Goal: Information Seeking & Learning: Learn about a topic

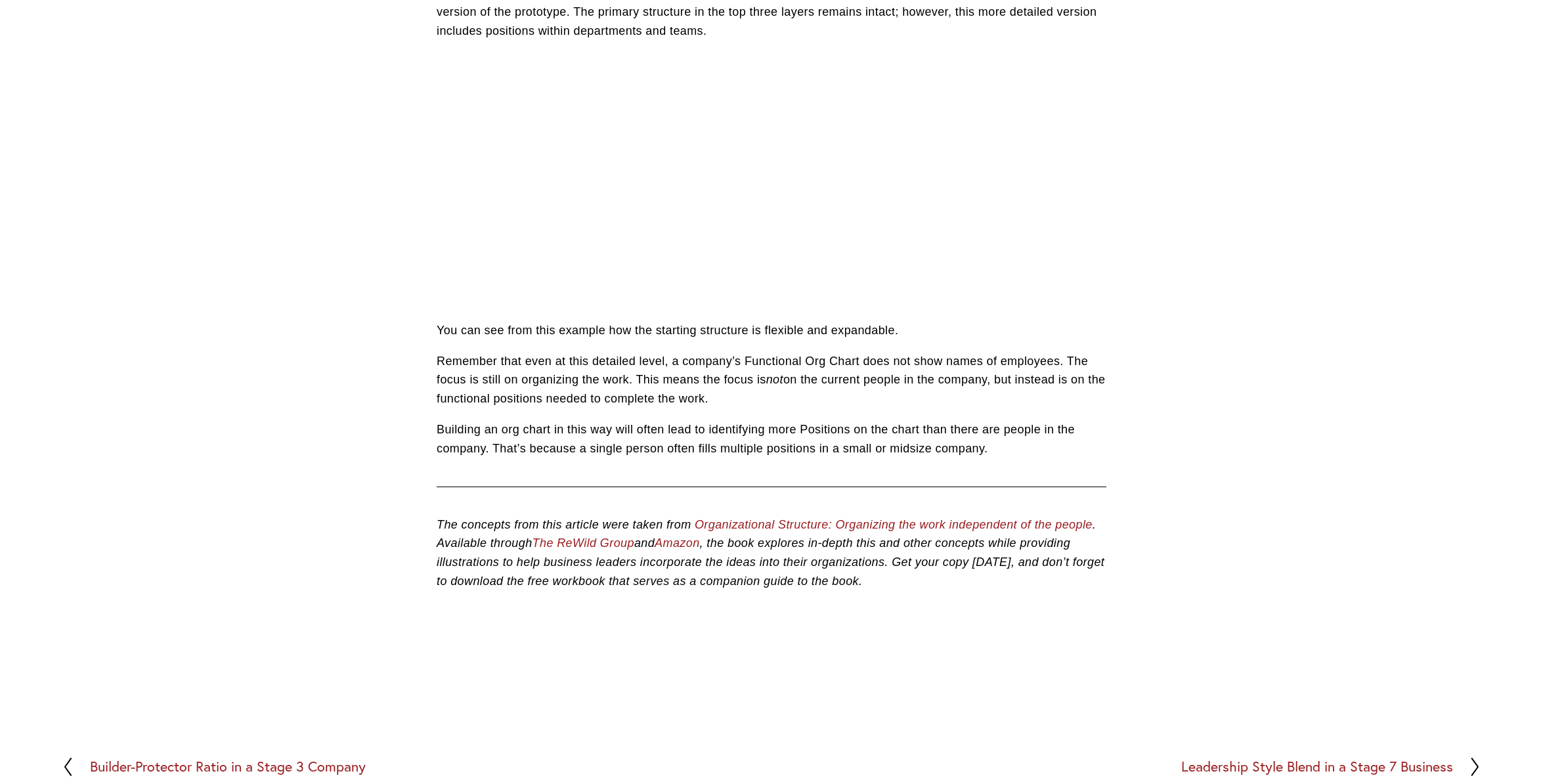
scroll to position [1230, 0]
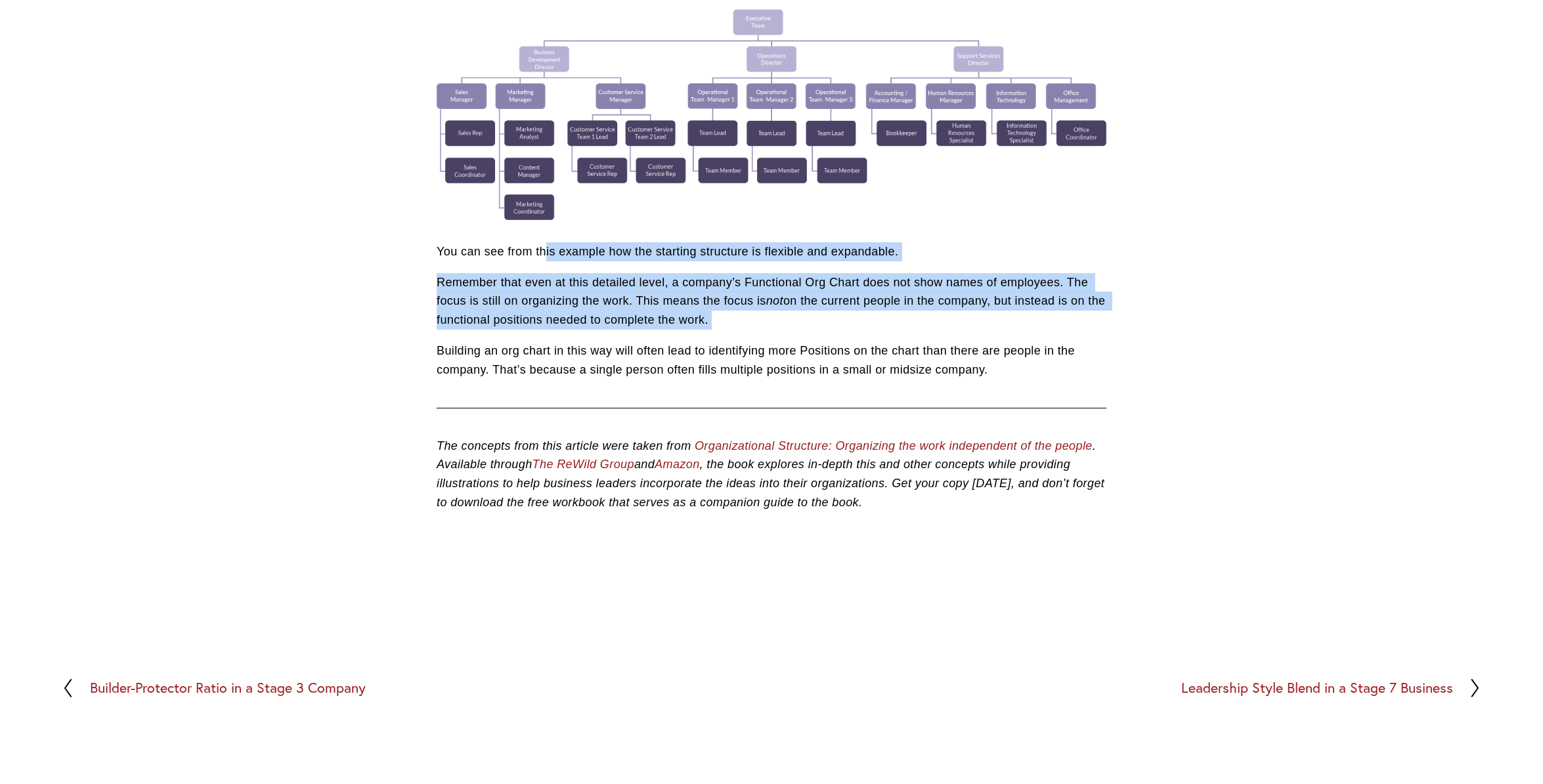
drag, startPoint x: 547, startPoint y: 258, endPoint x: 853, endPoint y: 334, distance: 315.3
click at [853, 334] on div "You can see from this example how the starting structure is flexible and expand…" at bounding box center [772, 311] width 670 height 137
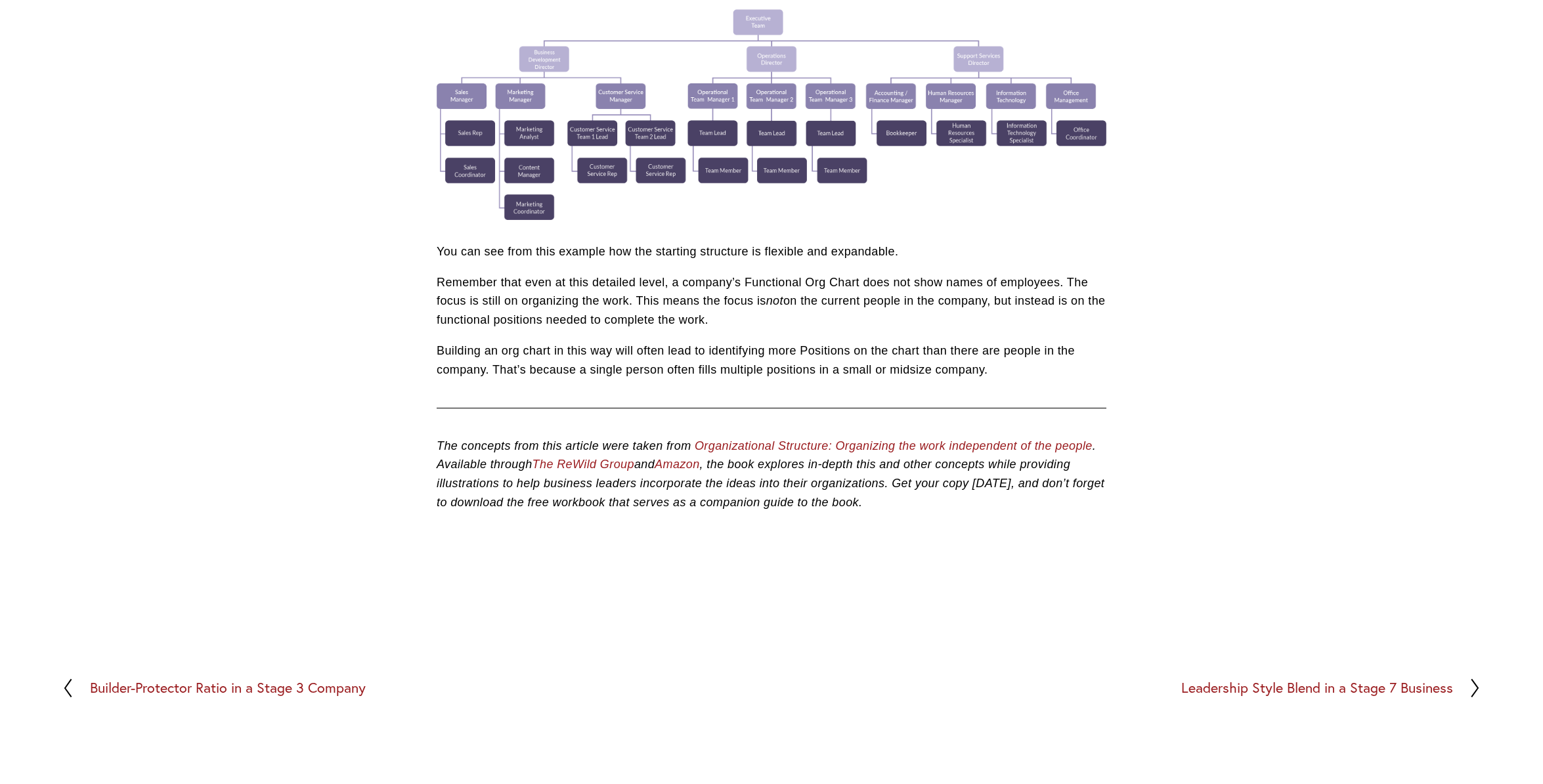
drag, startPoint x: 512, startPoint y: 271, endPoint x: 851, endPoint y: 330, distance: 344.1
click at [851, 330] on div "You can see from this example how the starting structure is flexible and expand…" at bounding box center [772, 311] width 670 height 137
click at [851, 329] on p "Remember that even at this detailed level, a company’s Functional Org Chart doe…" at bounding box center [772, 301] width 670 height 56
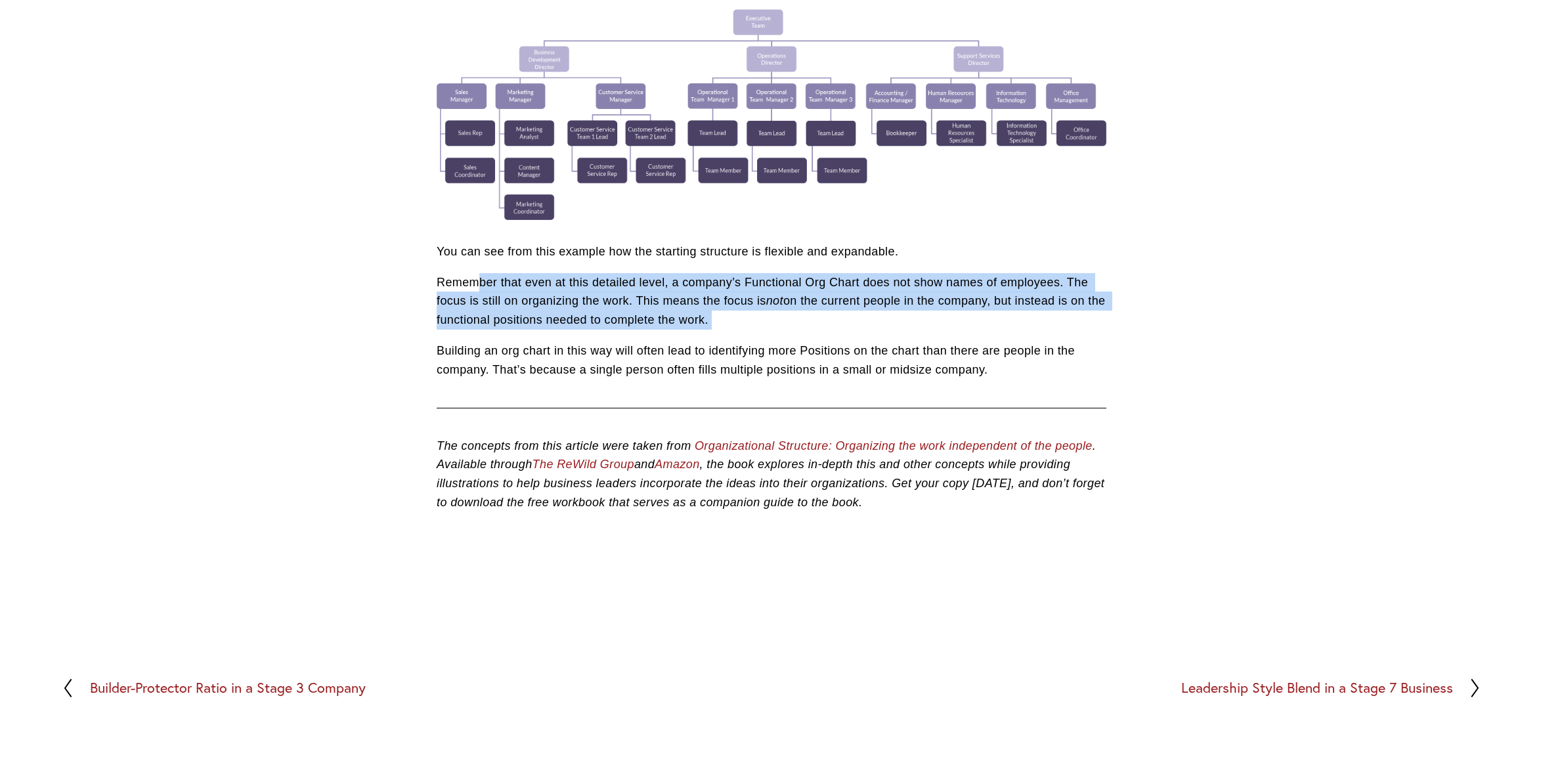
drag, startPoint x: 481, startPoint y: 281, endPoint x: 824, endPoint y: 338, distance: 347.7
click at [824, 338] on div "You can see from this example how the starting structure is flexible and expand…" at bounding box center [772, 311] width 670 height 137
click at [828, 335] on div "You can see from this example how the starting structure is flexible and expand…" at bounding box center [772, 311] width 670 height 137
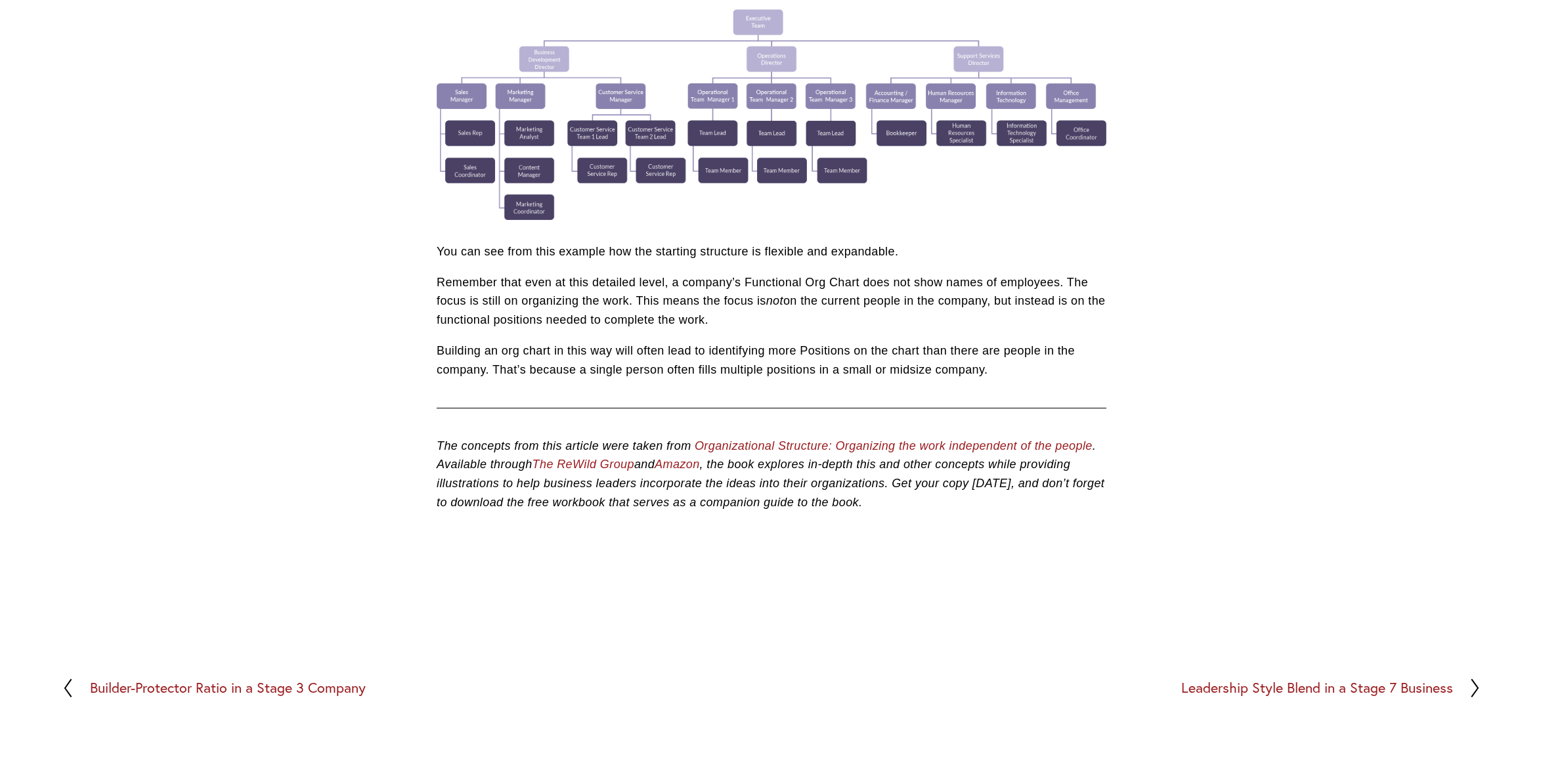
drag, startPoint x: 627, startPoint y: 305, endPoint x: 890, endPoint y: 325, distance: 263.8
click at [890, 325] on p "Remember that even at this detailed level, a company’s Functional Org Chart doe…" at bounding box center [772, 301] width 670 height 56
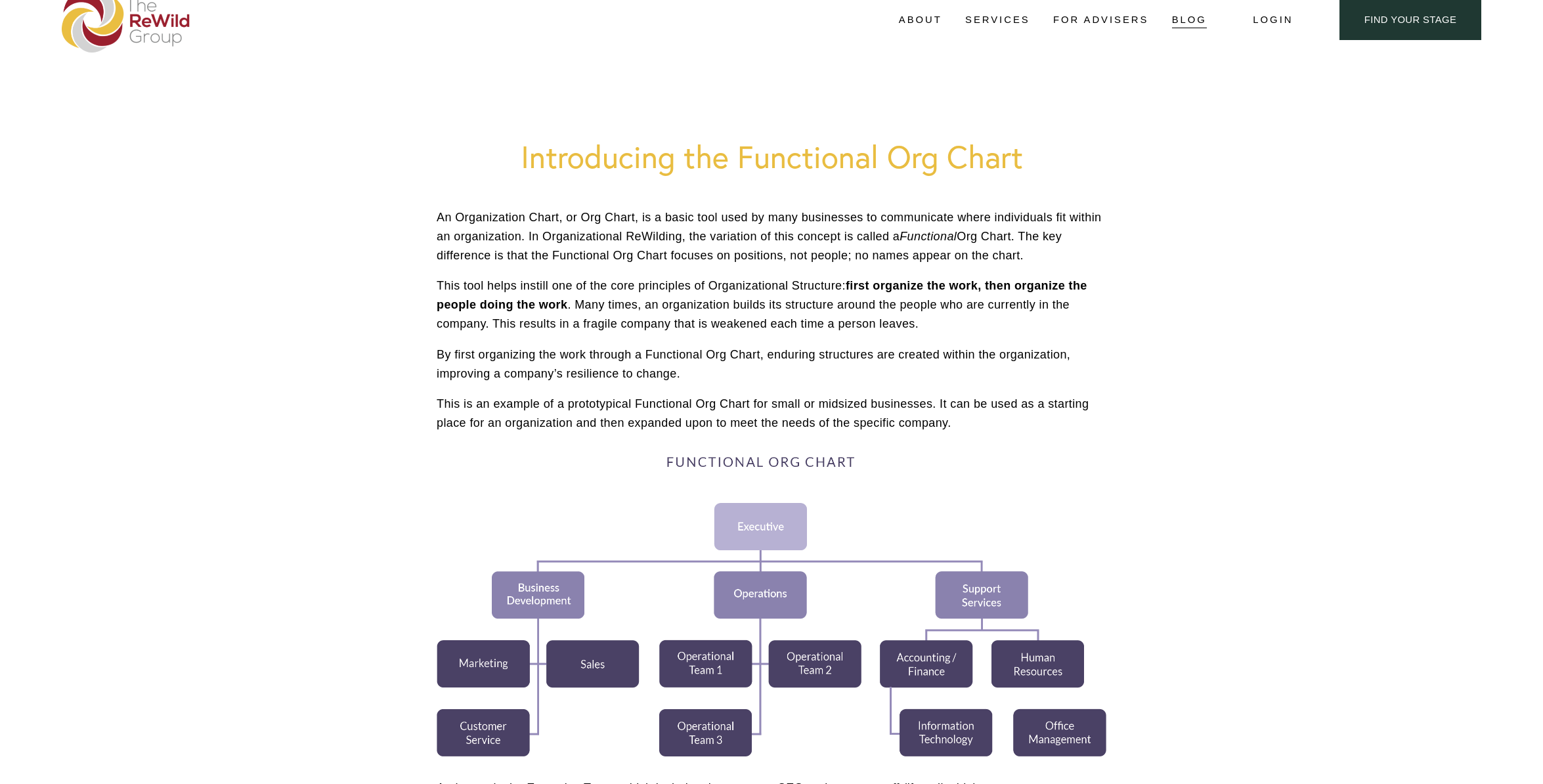
scroll to position [0, 0]
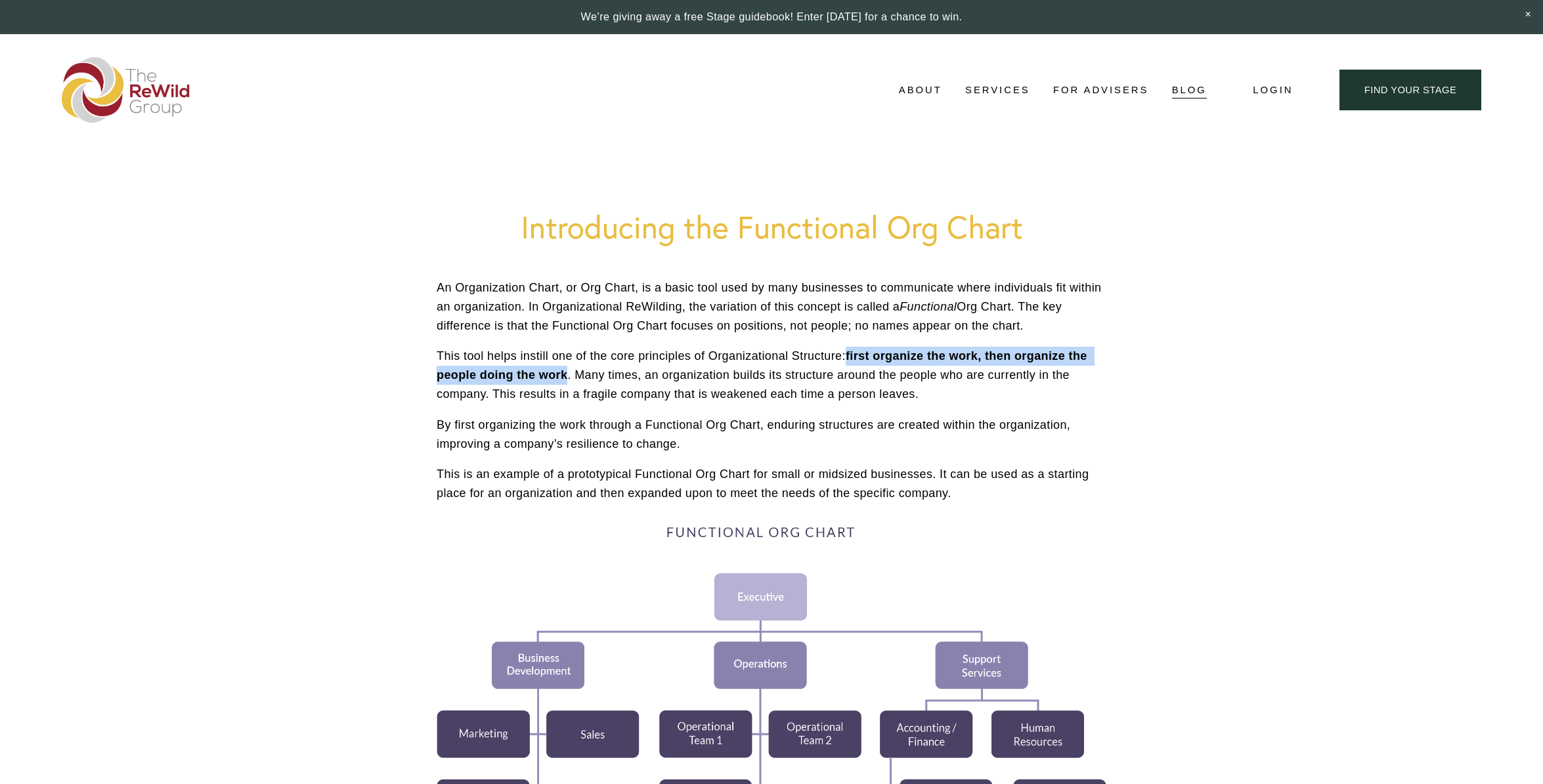
drag, startPoint x: 853, startPoint y: 360, endPoint x: 569, endPoint y: 376, distance: 284.5
click at [569, 376] on p "This tool helps instill one of the core principles of Organizational Structure:…" at bounding box center [772, 375] width 670 height 56
copy strong "first organize the work, then organize the people doing the work"
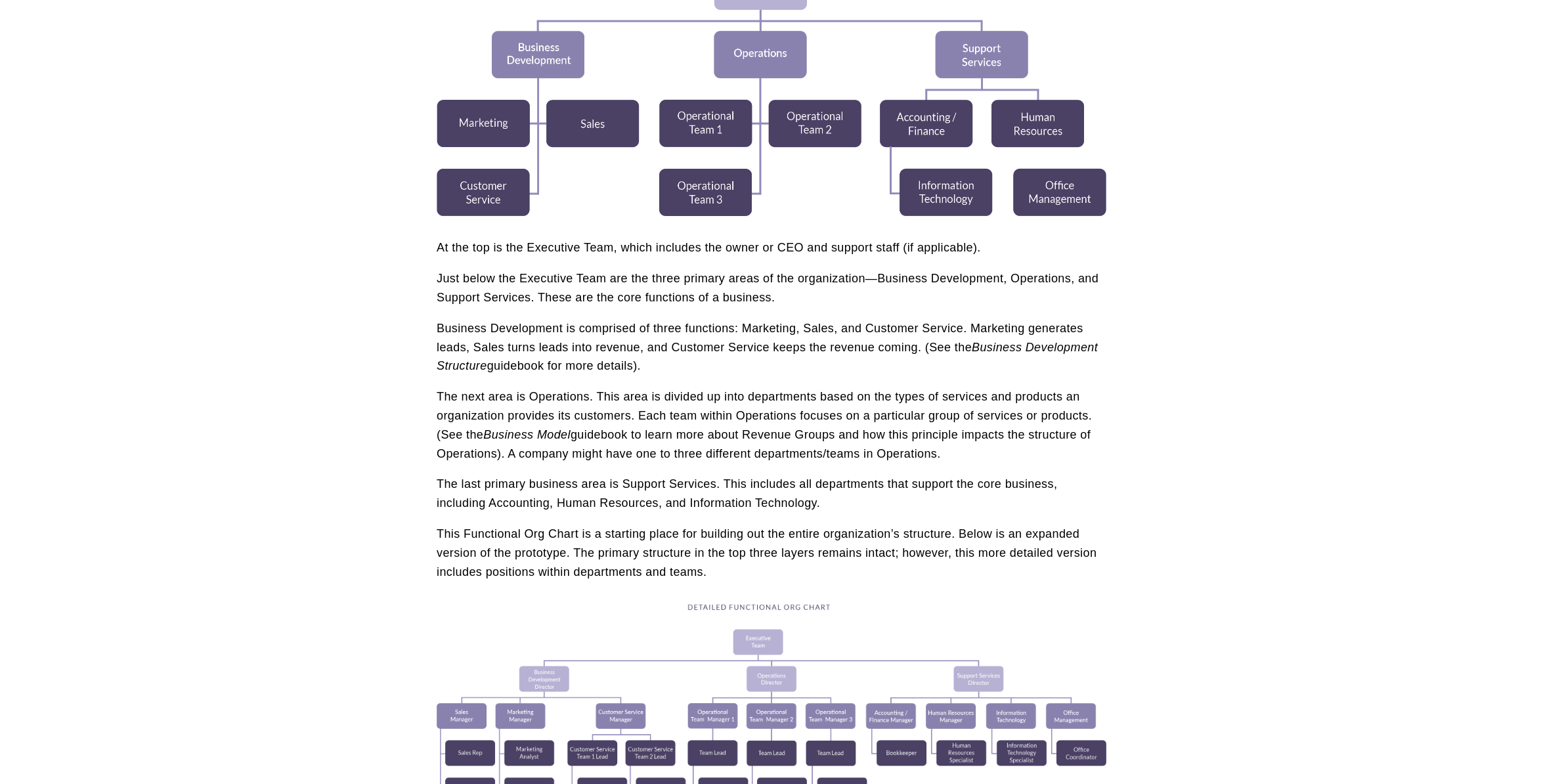
scroll to position [618, 0]
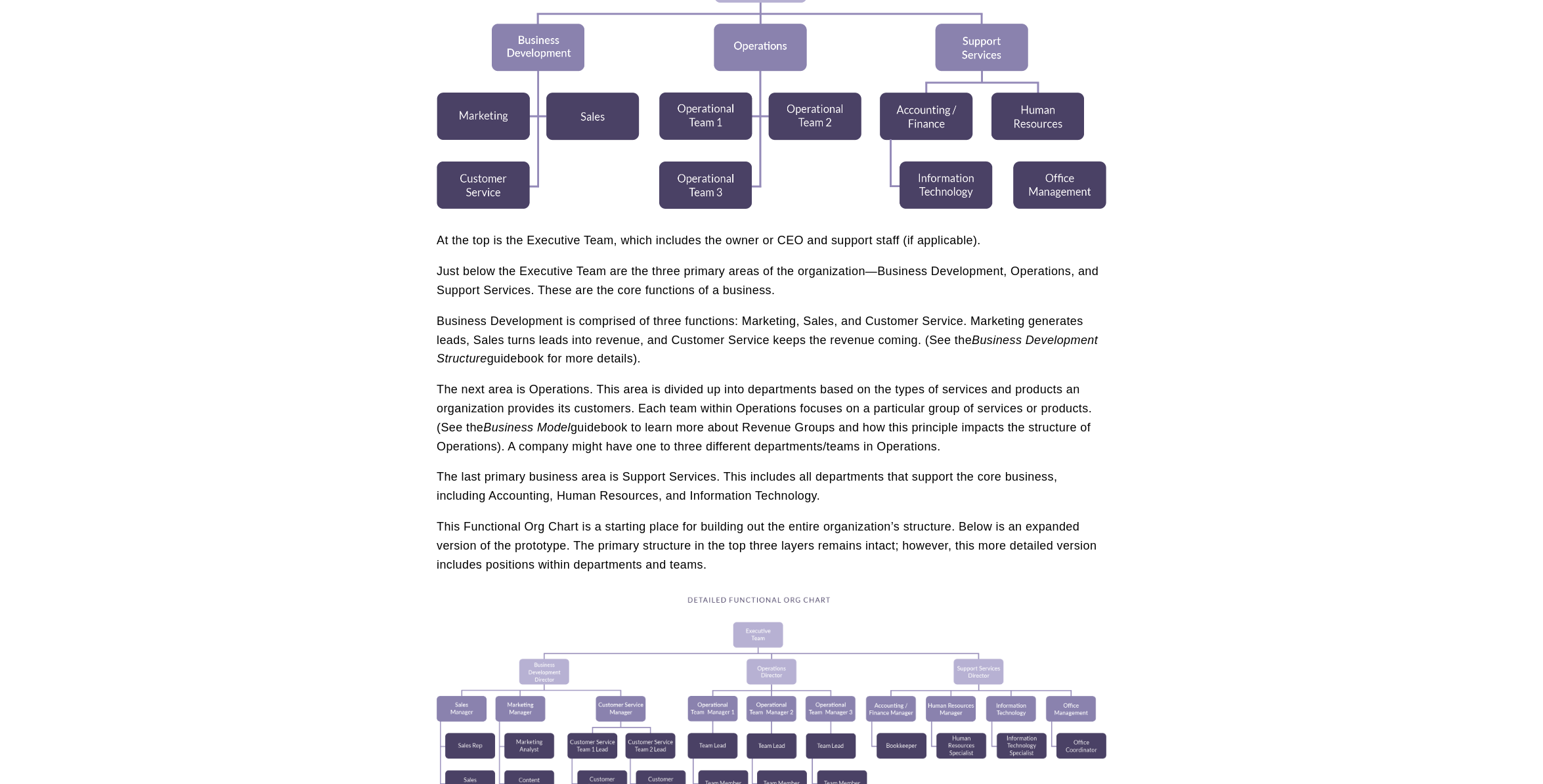
click at [520, 287] on p "Just below the Executive Team are the three primary areas of the organization—B…" at bounding box center [772, 281] width 670 height 38
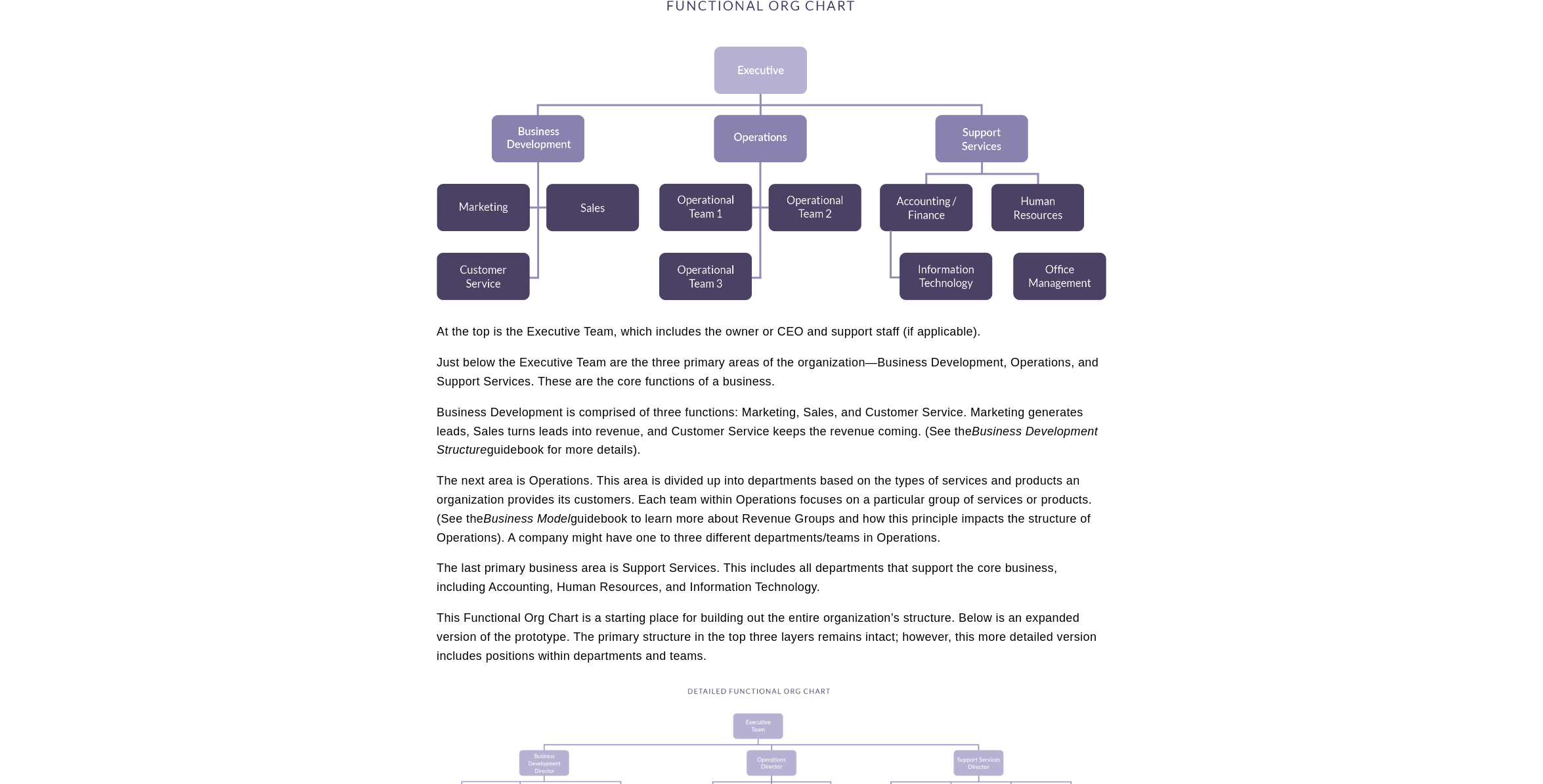
scroll to position [552, 0]
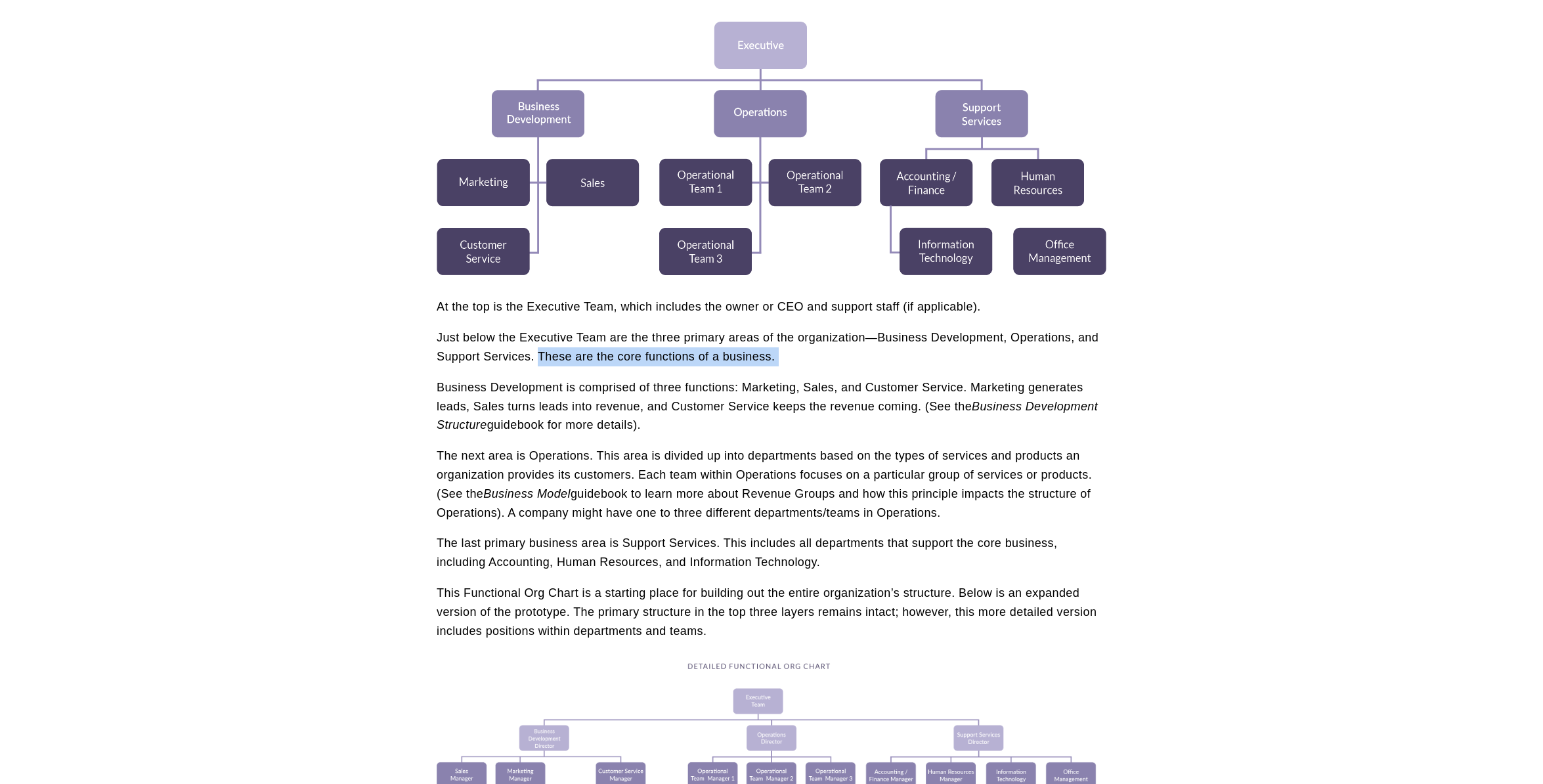
drag, startPoint x: 539, startPoint y: 352, endPoint x: 840, endPoint y: 372, distance: 301.7
click at [840, 372] on div "At the top is the Executive Team, which includes the owner or CEO and support s…" at bounding box center [772, 469] width 670 height 342
click at [841, 370] on div "At the top is the Executive Team, which includes the owner or CEO and support s…" at bounding box center [772, 469] width 670 height 342
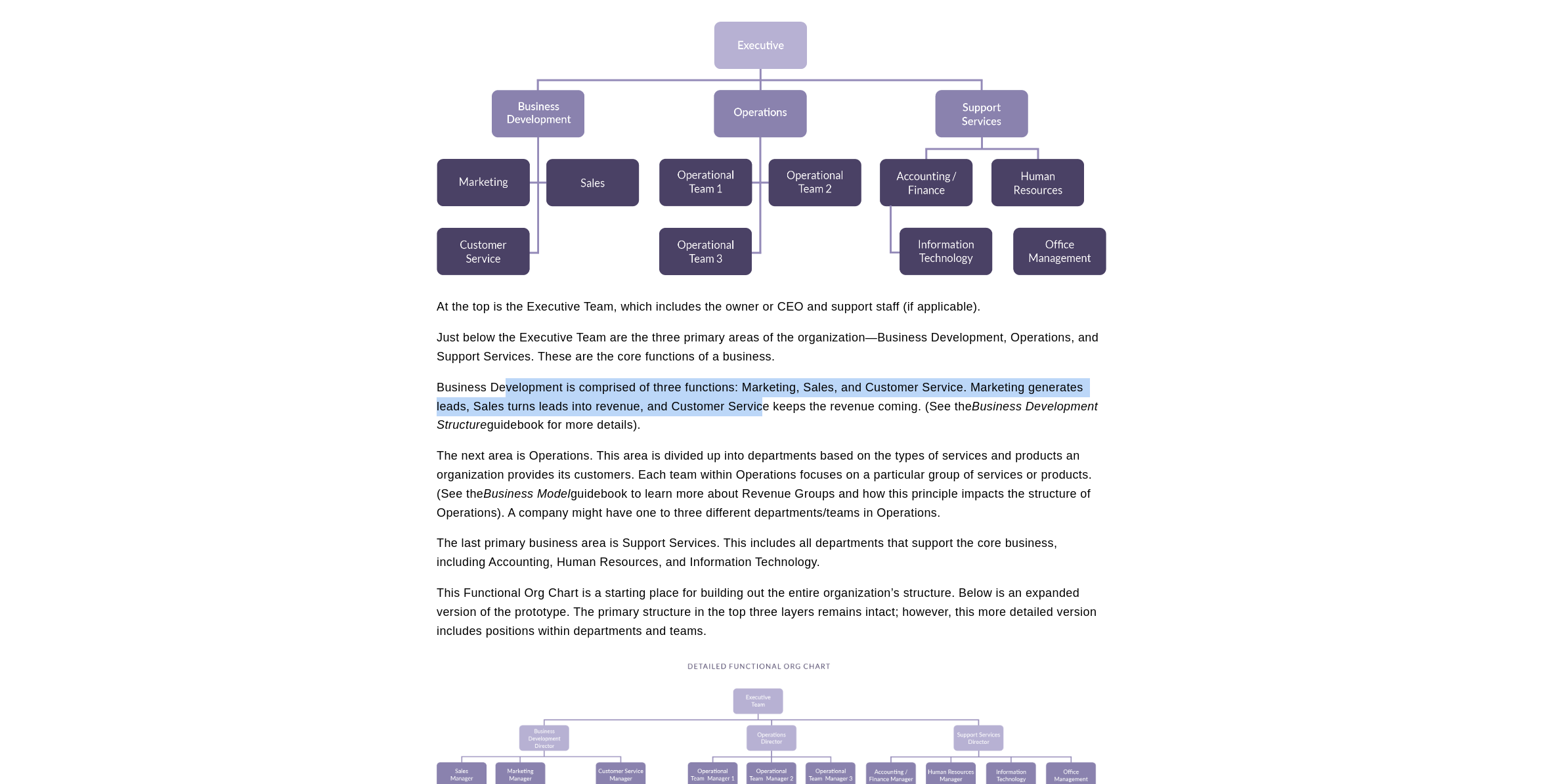
drag, startPoint x: 504, startPoint y: 391, endPoint x: 766, endPoint y: 417, distance: 263.3
click at [766, 417] on p "Business Development is comprised of three functions: Marketing, Sales, and Cus…" at bounding box center [772, 406] width 670 height 56
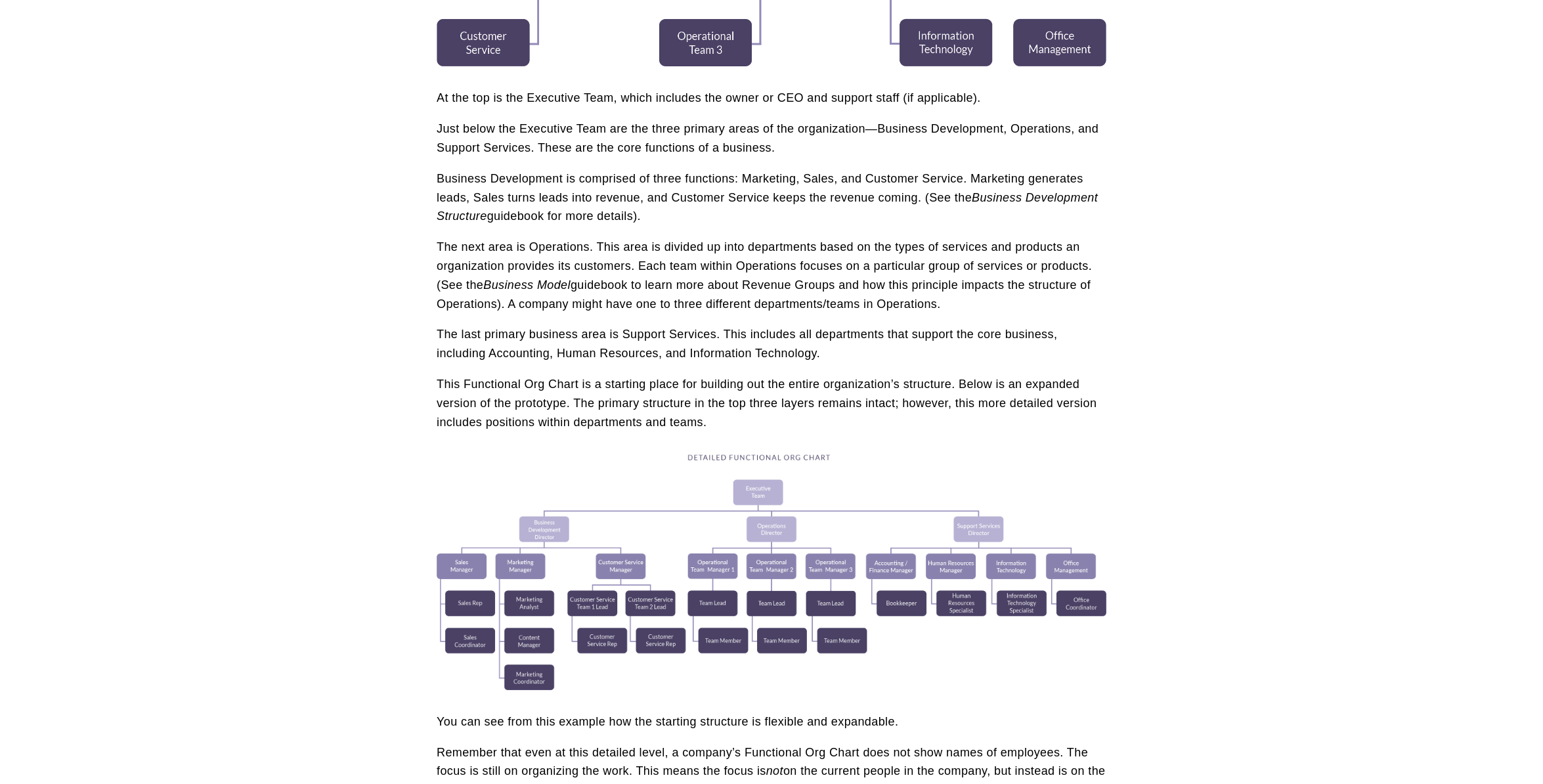
scroll to position [788, 0]
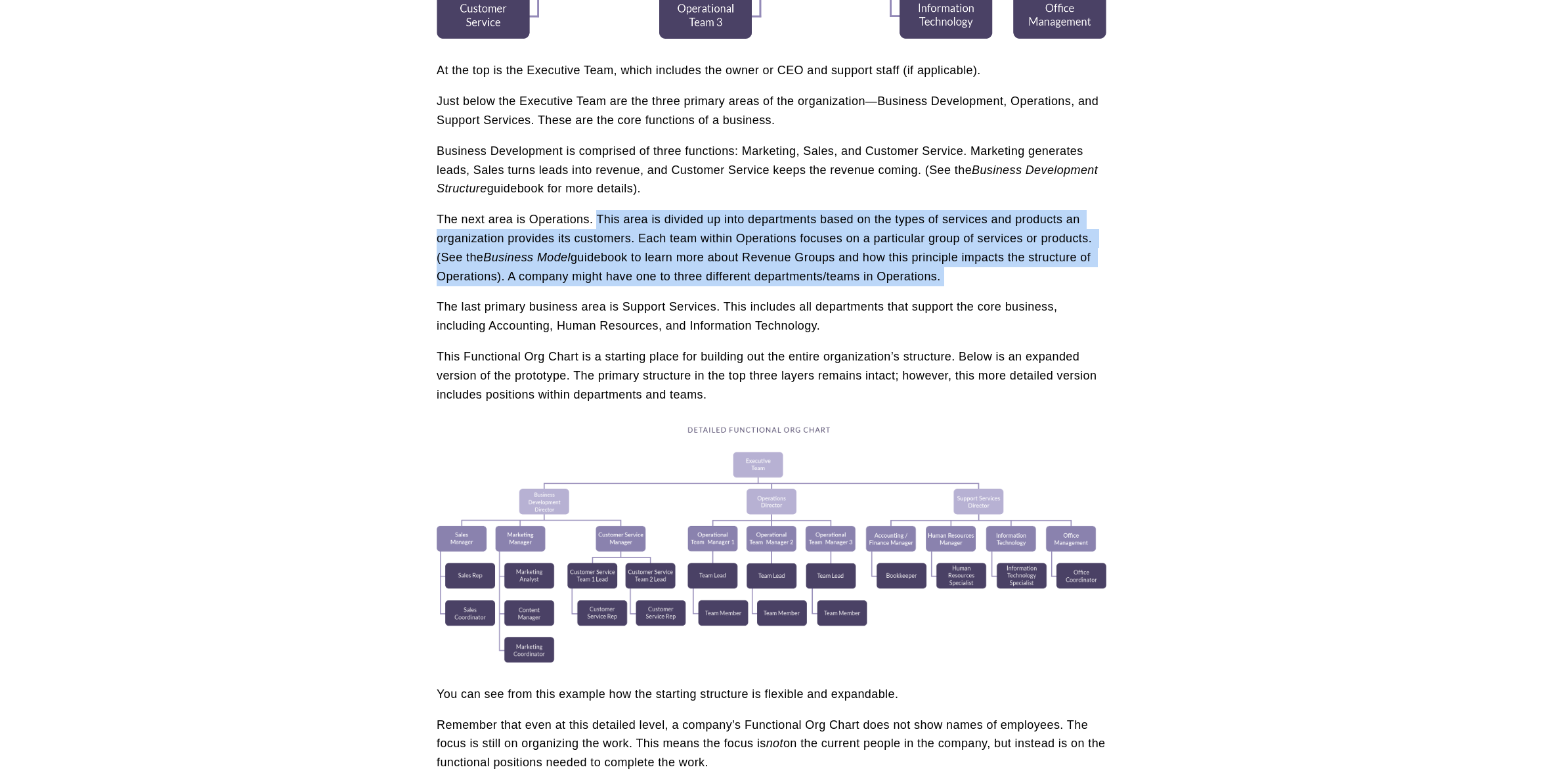
drag, startPoint x: 598, startPoint y: 225, endPoint x: 997, endPoint y: 289, distance: 404.1
click at [997, 289] on div "At the top is the Executive Team, which includes the owner or CEO and support s…" at bounding box center [772, 232] width 670 height 342
click at [997, 285] on p "The next area is Operations. This area is divided up into departments based on …" at bounding box center [772, 248] width 670 height 75
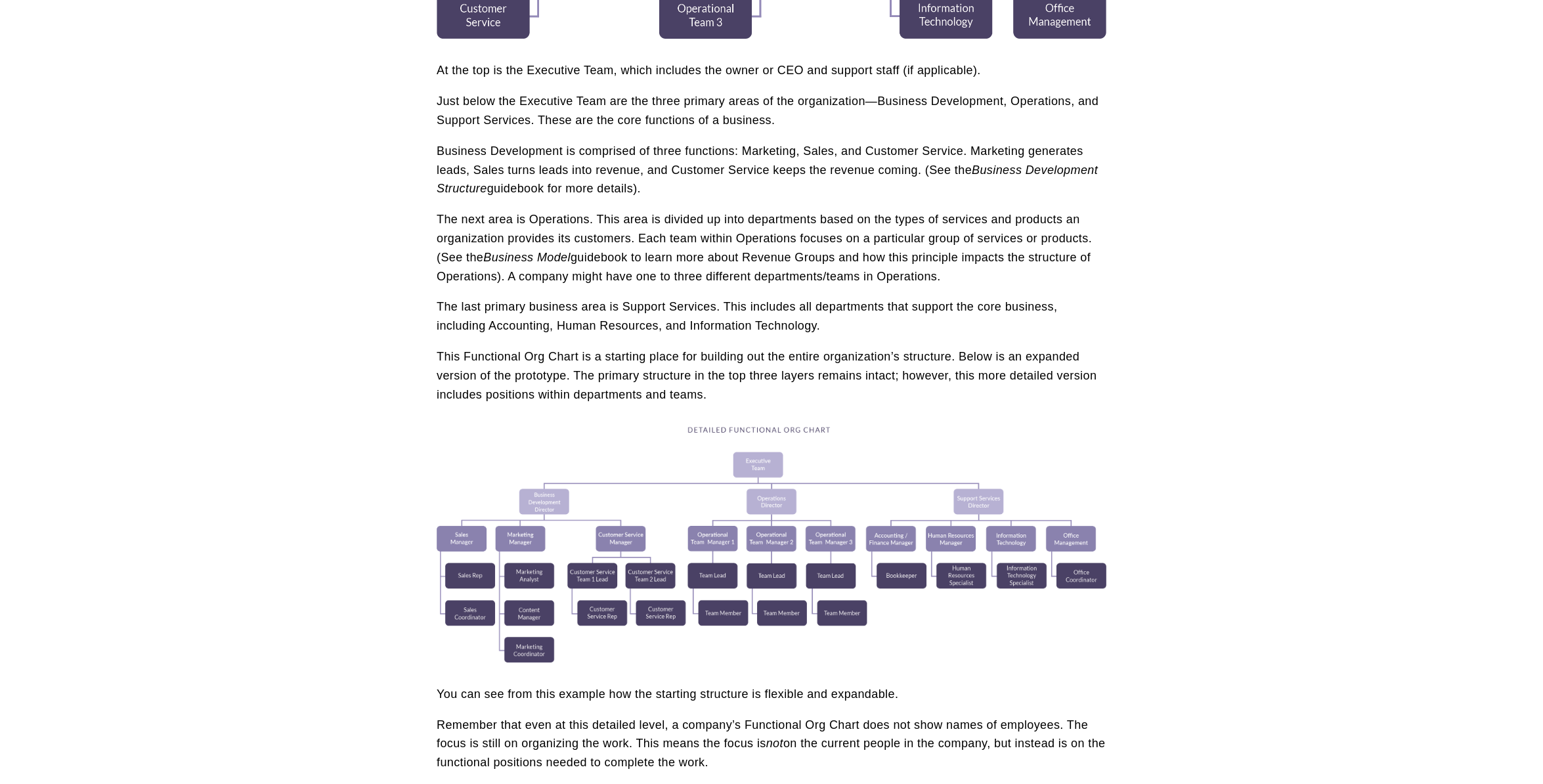
scroll to position [866, 0]
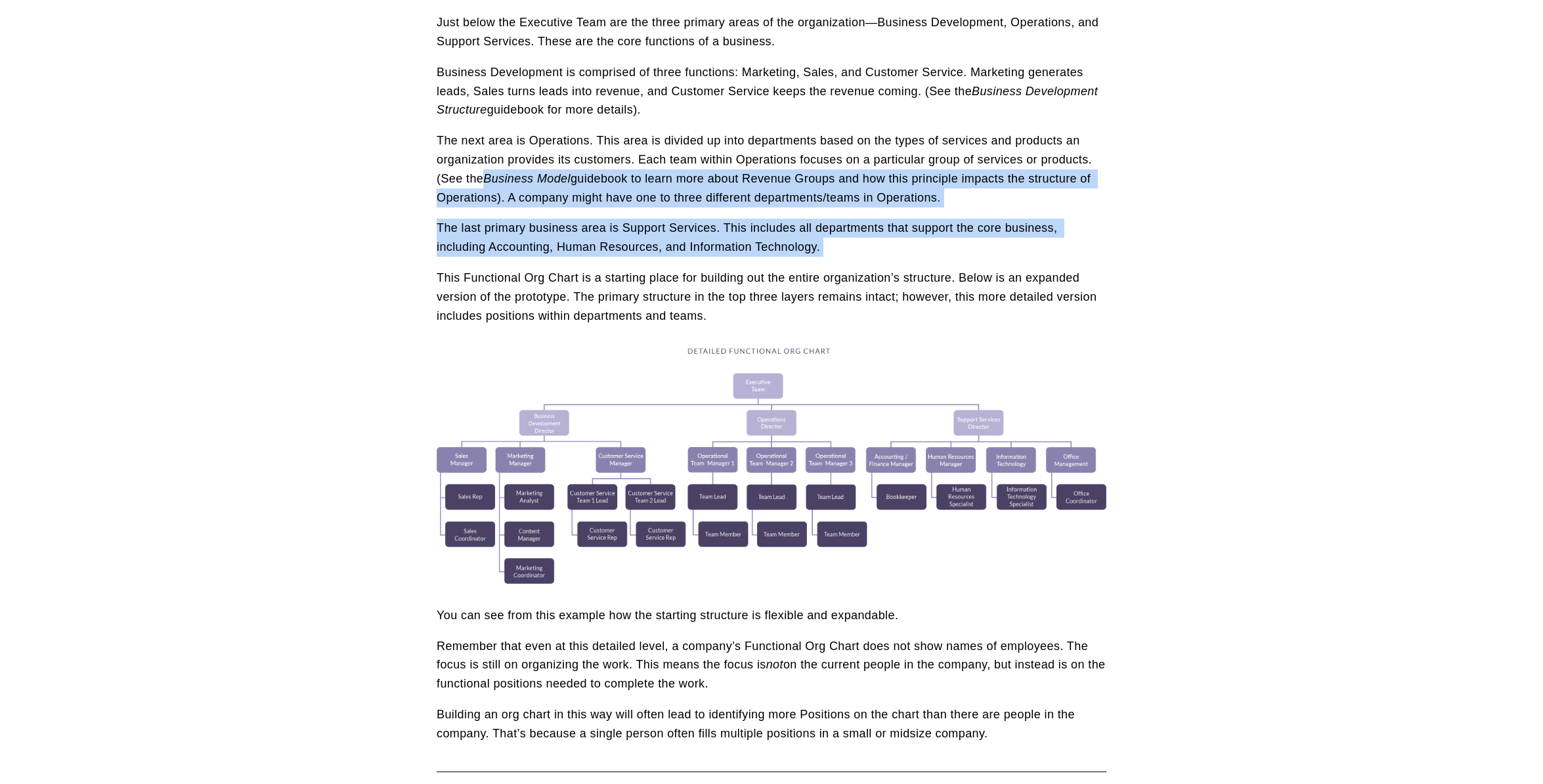
drag, startPoint x: 486, startPoint y: 175, endPoint x: 813, endPoint y: 265, distance: 339.2
click at [813, 265] on div "At the top is the Executive Team, which includes the owner or CEO and support s…" at bounding box center [772, 153] width 670 height 342
click at [820, 255] on p "The last primary business area is Support Services. This includes all departmen…" at bounding box center [772, 237] width 670 height 38
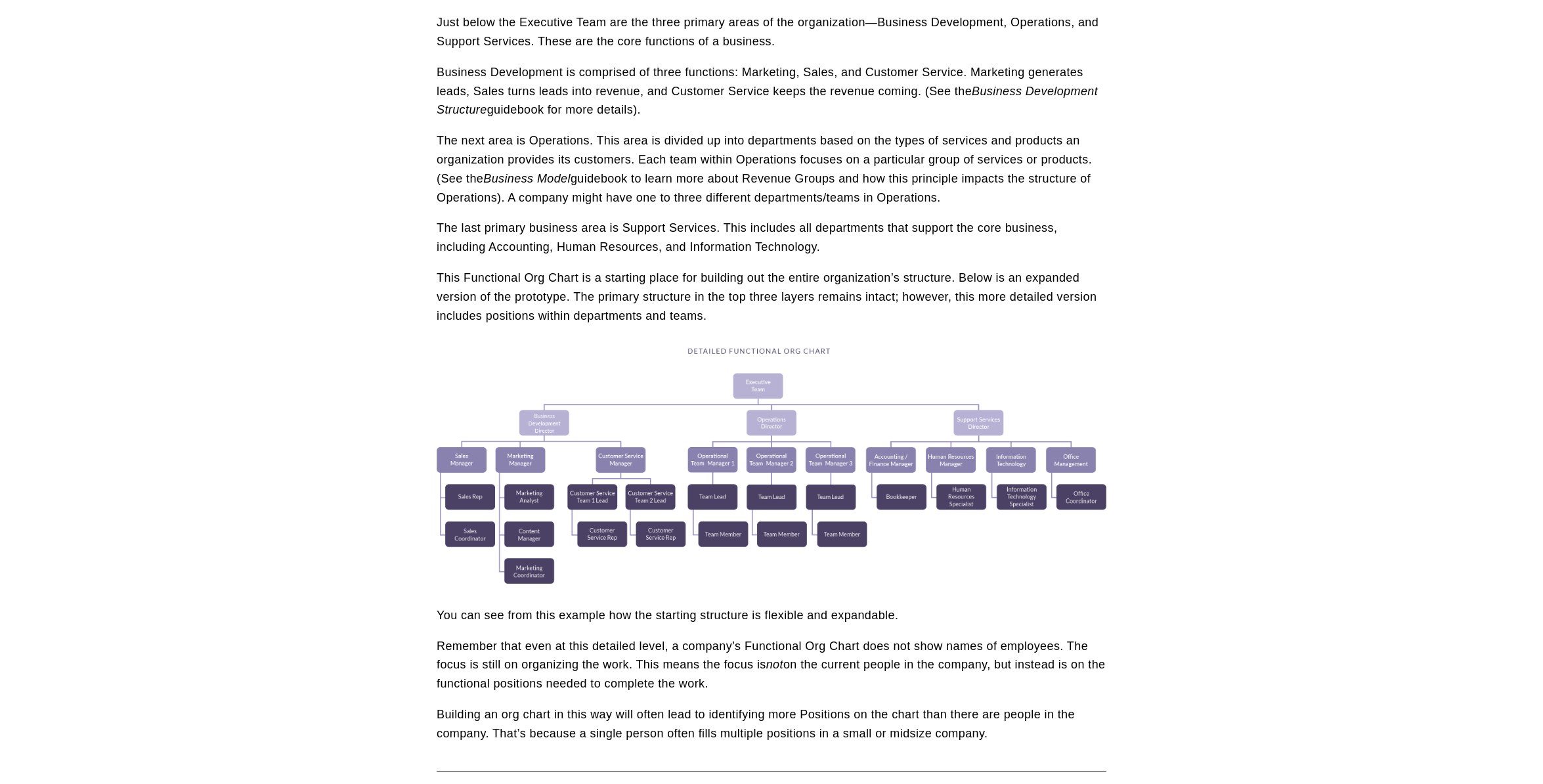
click at [875, 247] on p "The last primary business area is Support Services. This includes all departmen…" at bounding box center [772, 237] width 670 height 38
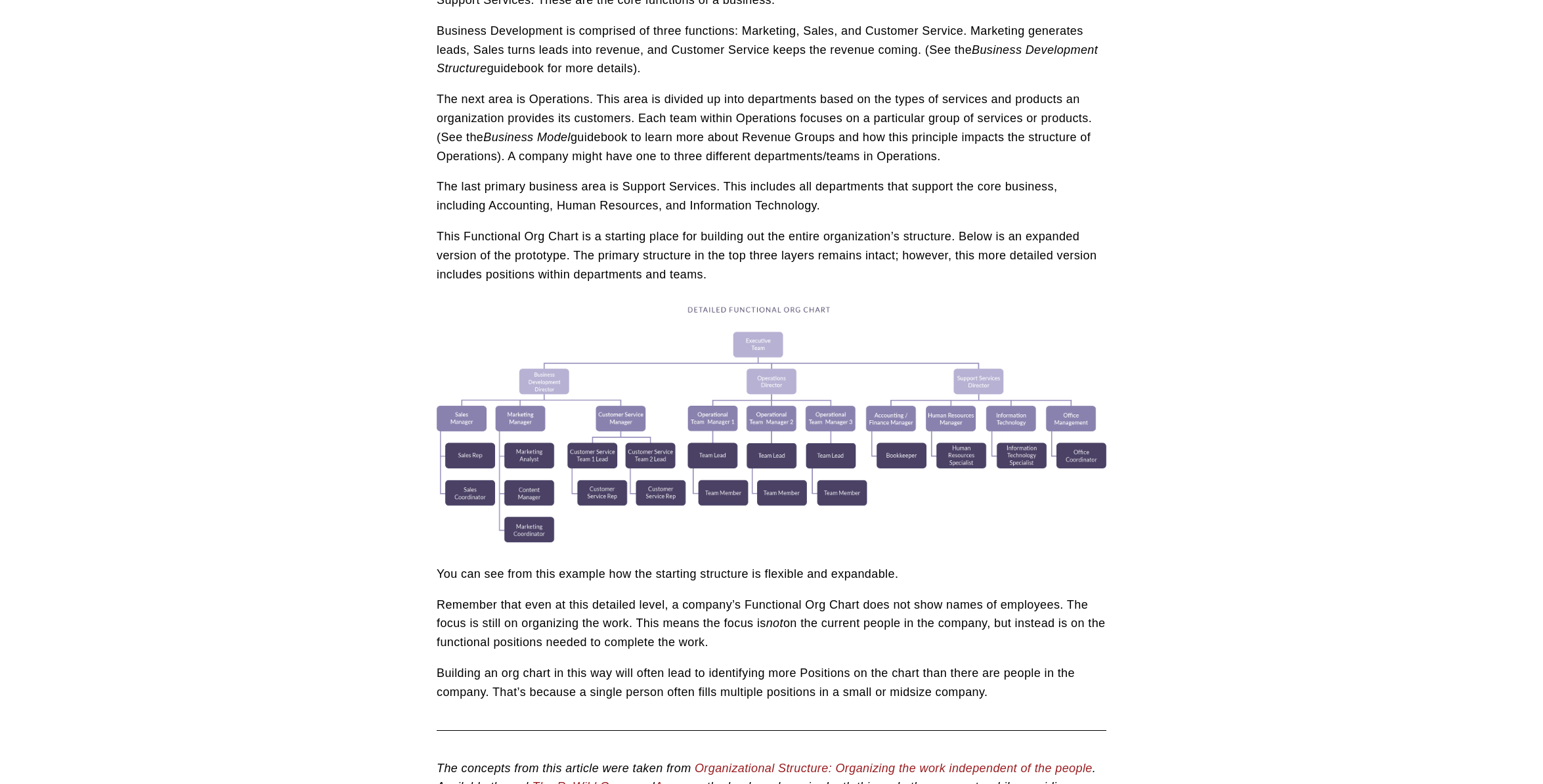
scroll to position [946, 0]
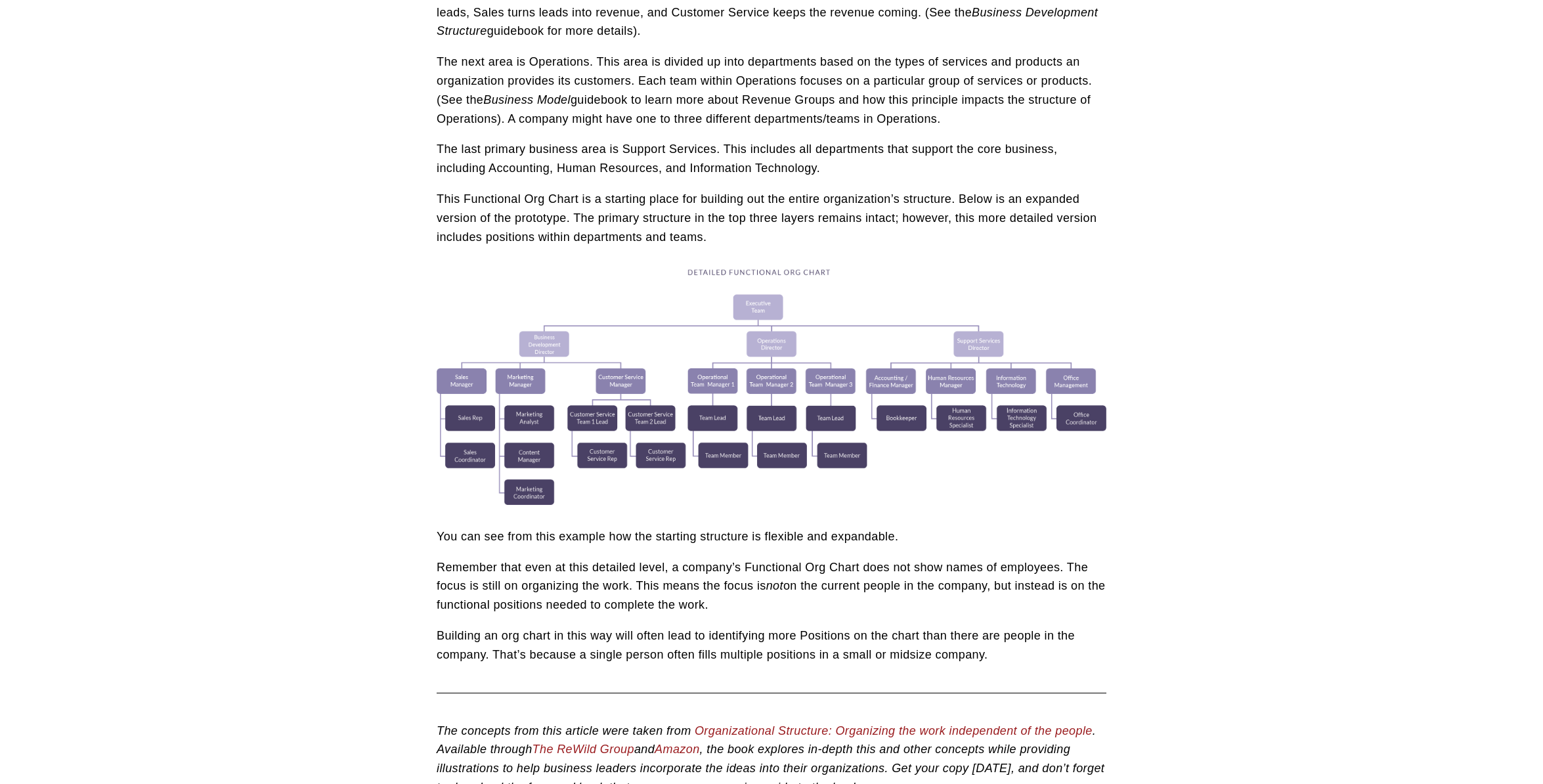
click at [563, 212] on p "This Functional Org Chart is a starting place for building out the entire organ…" at bounding box center [772, 218] width 670 height 56
click at [668, 234] on p "This Functional Org Chart is a starting place for building out the entire organ…" at bounding box center [772, 218] width 670 height 56
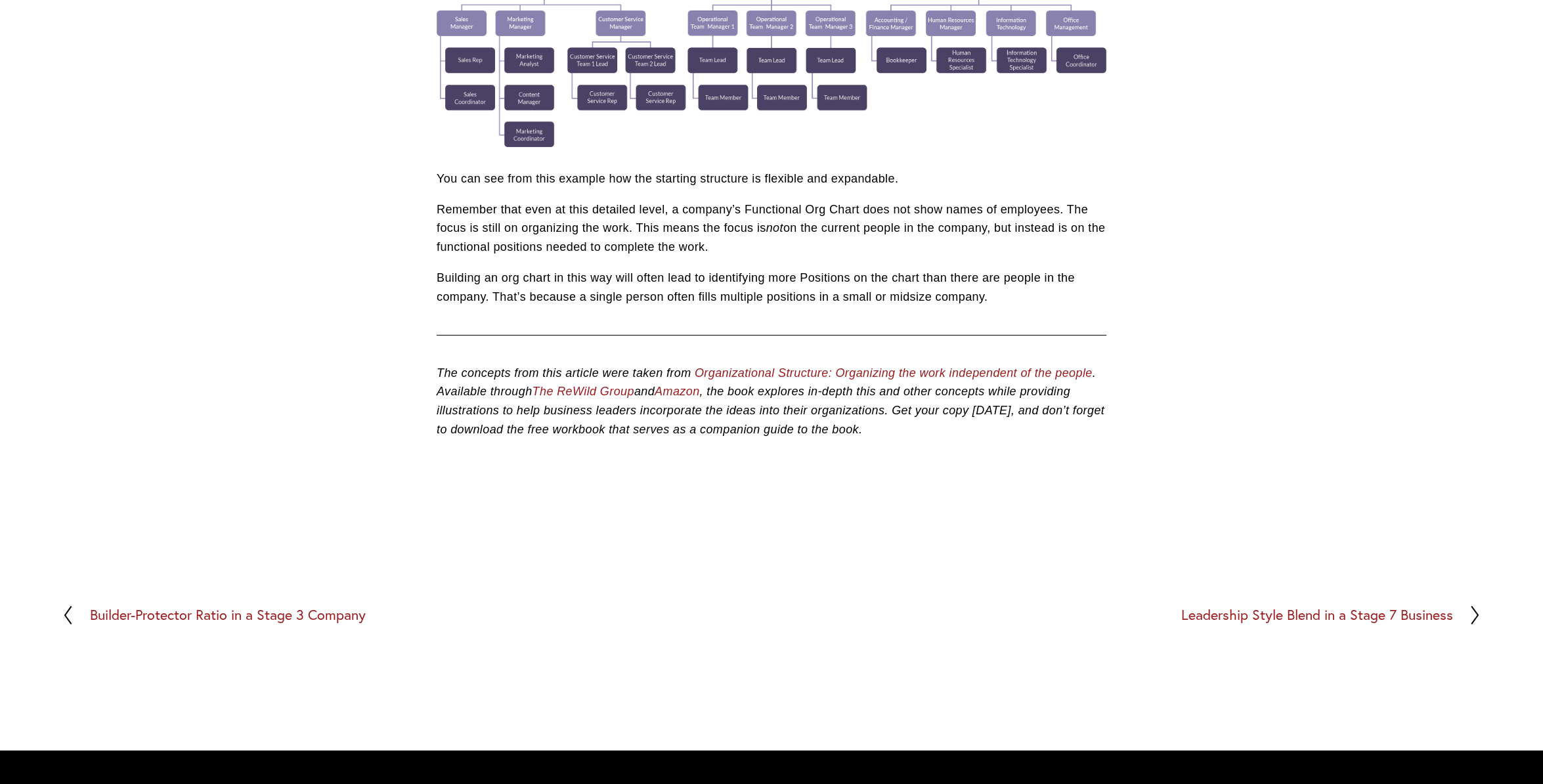
scroll to position [1339, 0]
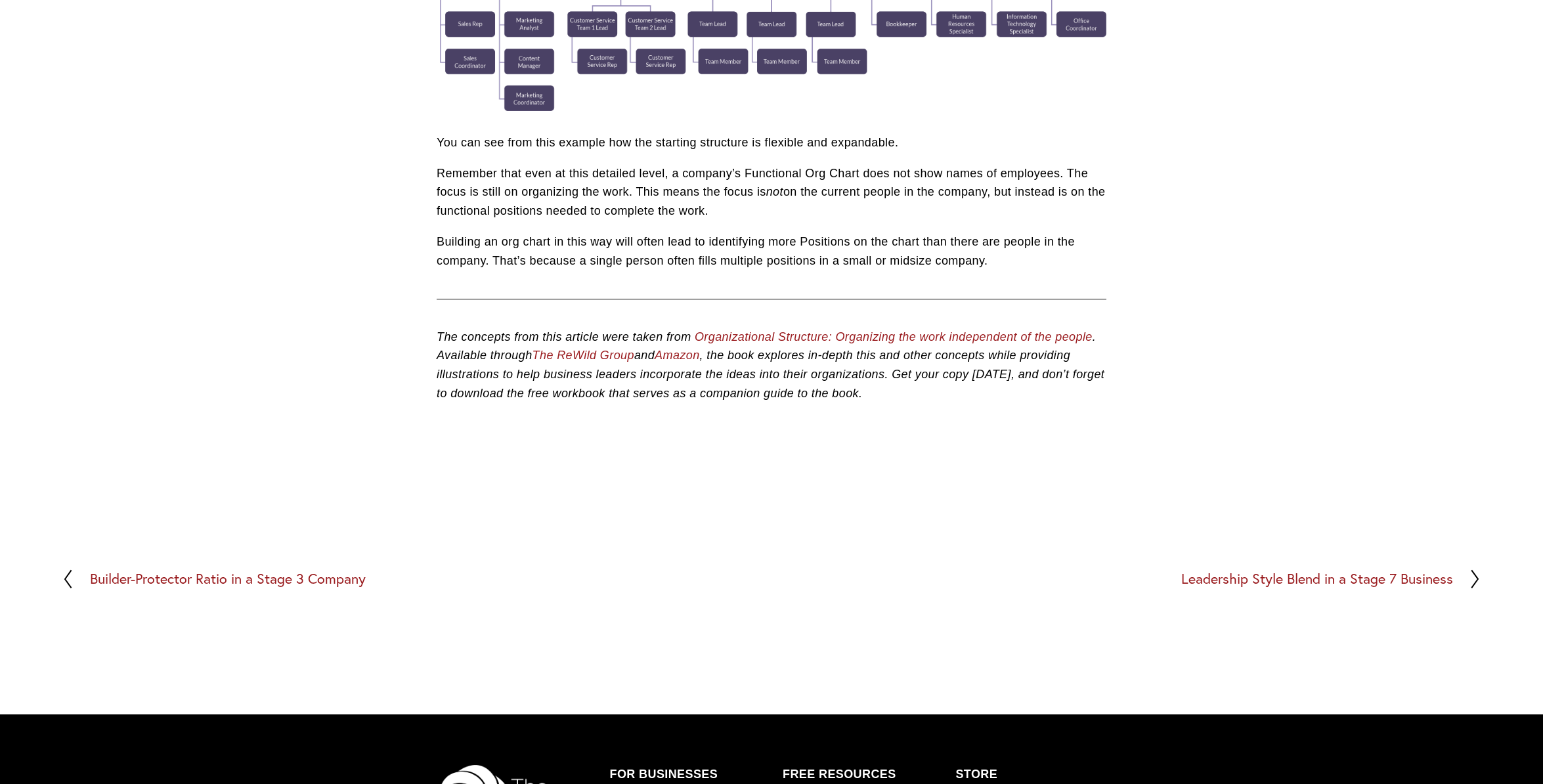
click at [680, 220] on p "Remember that even at this detailed level, a company’s Functional Org Chart doe…" at bounding box center [772, 192] width 670 height 56
drag, startPoint x: 566, startPoint y: 174, endPoint x: 805, endPoint y: 212, distance: 242.0
click at [805, 212] on p "Remember that even at this detailed level, a company’s Functional Org Chart doe…" at bounding box center [772, 192] width 670 height 56
click at [809, 212] on p "Remember that even at this detailed level, a company’s Functional Org Chart doe…" at bounding box center [772, 192] width 670 height 56
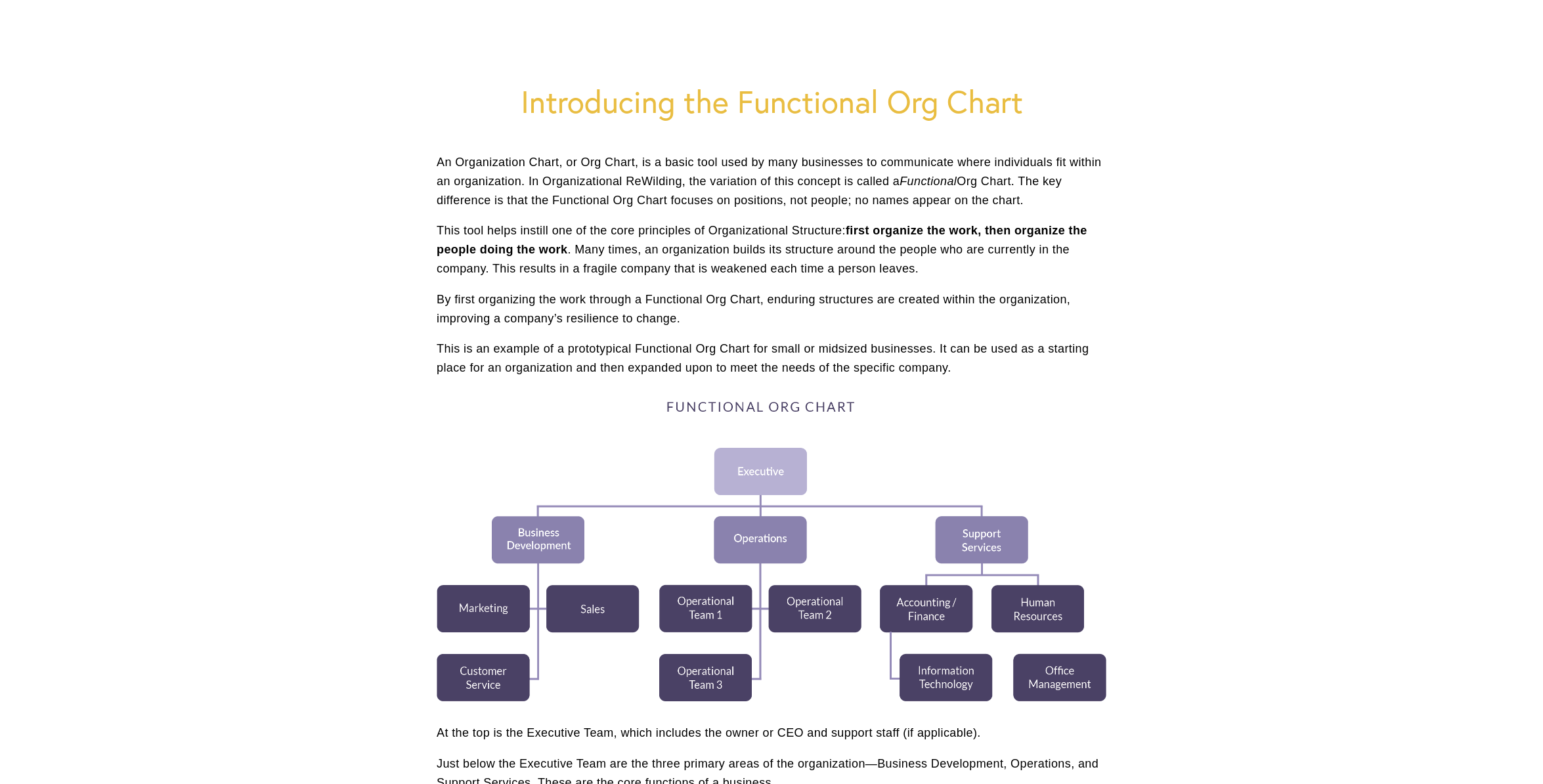
scroll to position [0, 0]
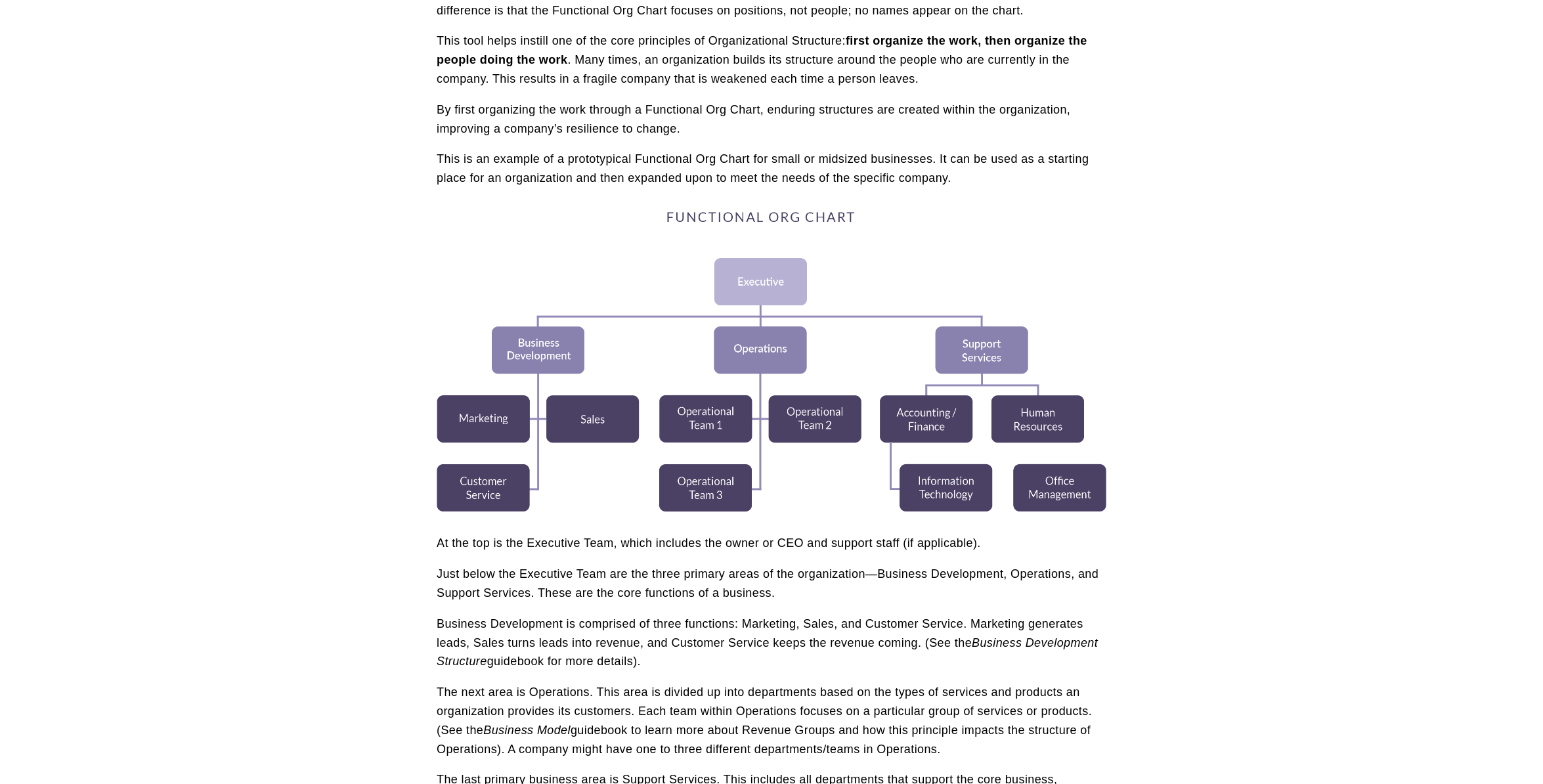
scroll to position [365, 0]
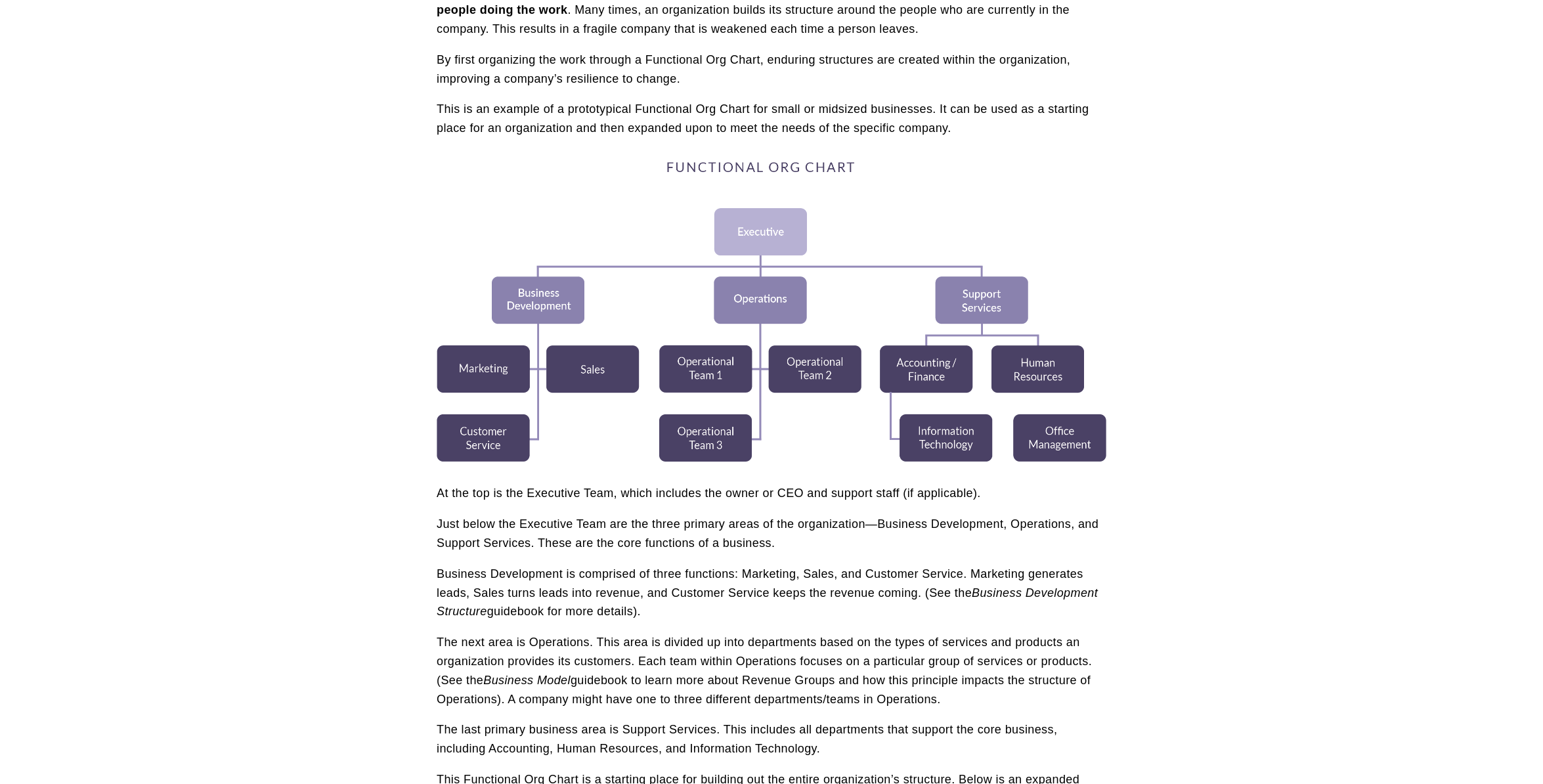
click at [1266, 386] on article "Introducing the Functional Org Chart Business Owners Managers and Leaders Aug 3…" at bounding box center [771, 639] width 1543 height 1716
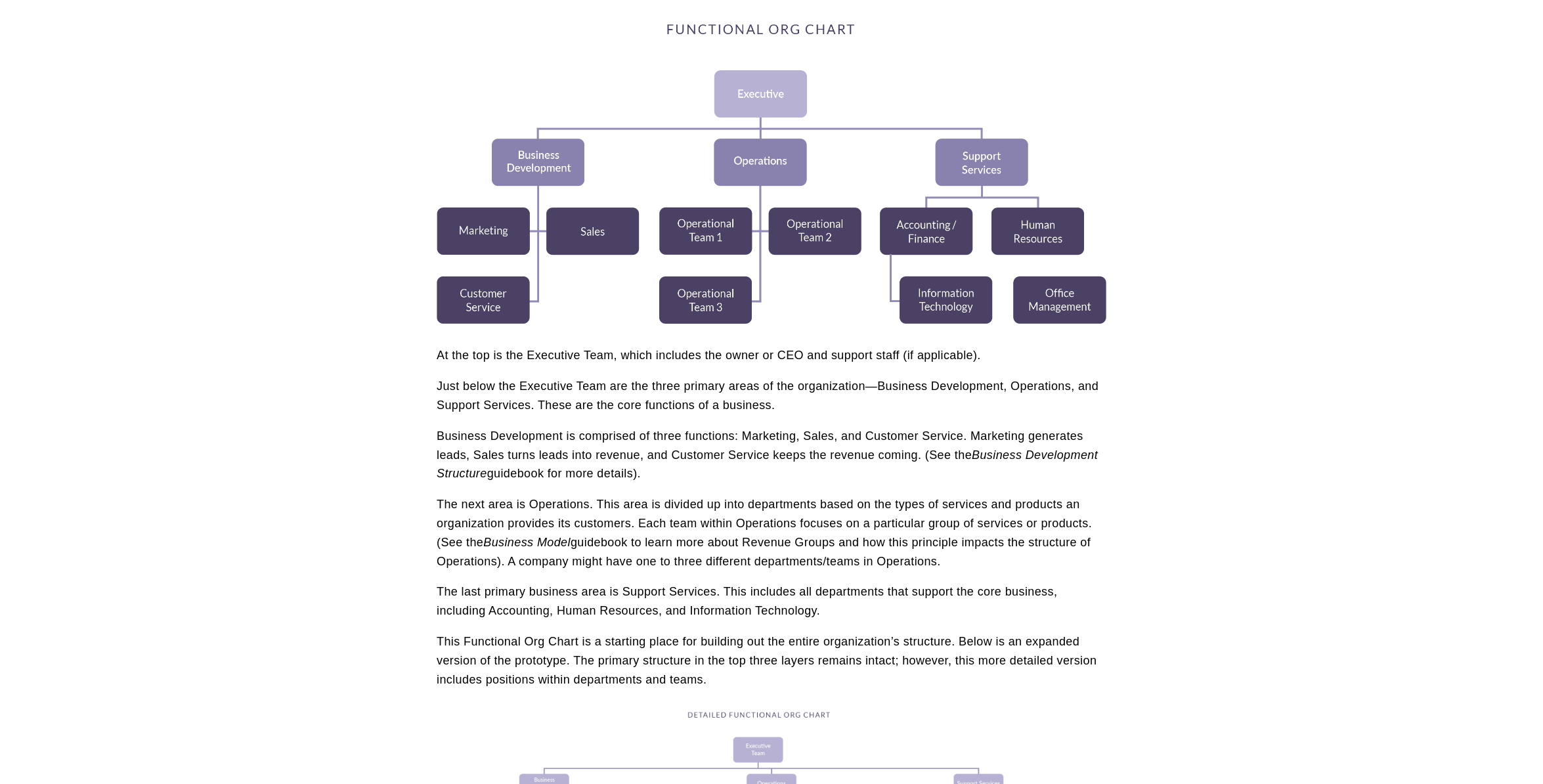
scroll to position [444, 0]
